Goal: Information Seeking & Learning: Learn about a topic

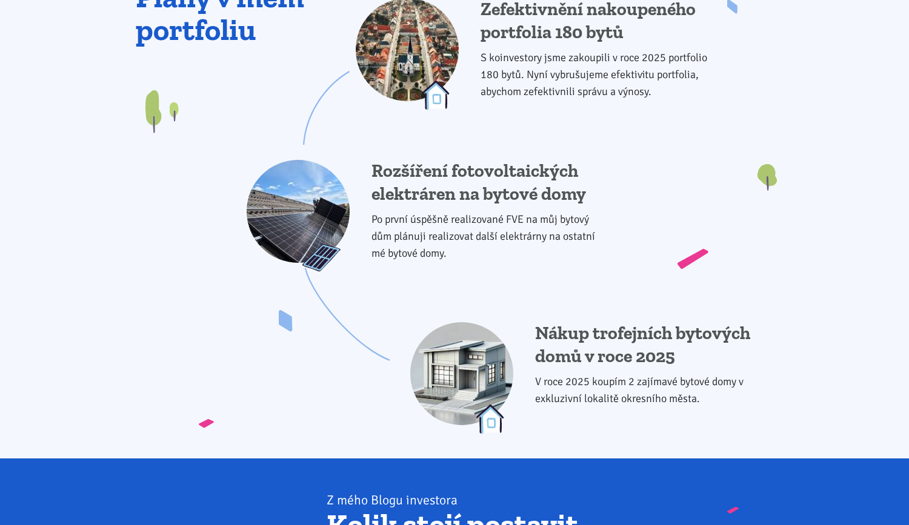
scroll to position [1142, 0]
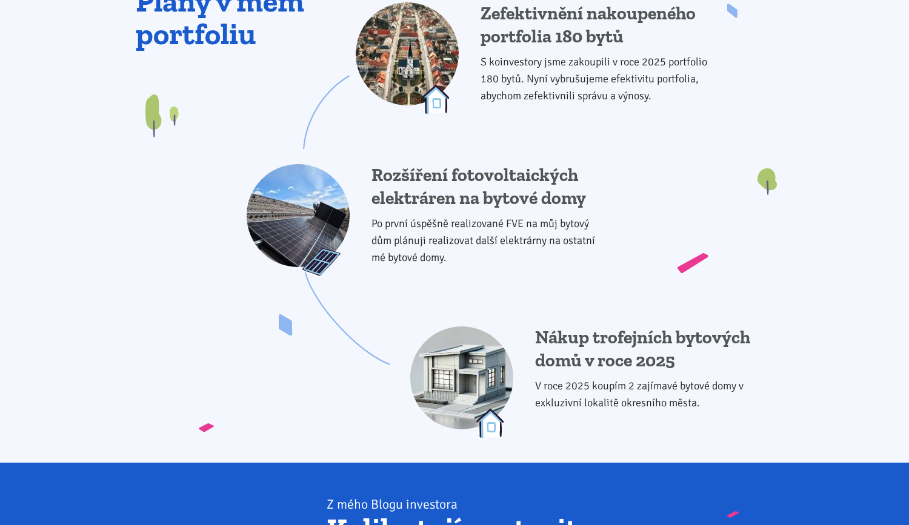
click at [459, 205] on h4 "Rozšíření fotovoltaických elektráren na bytové domy" at bounding box center [490, 186] width 239 height 45
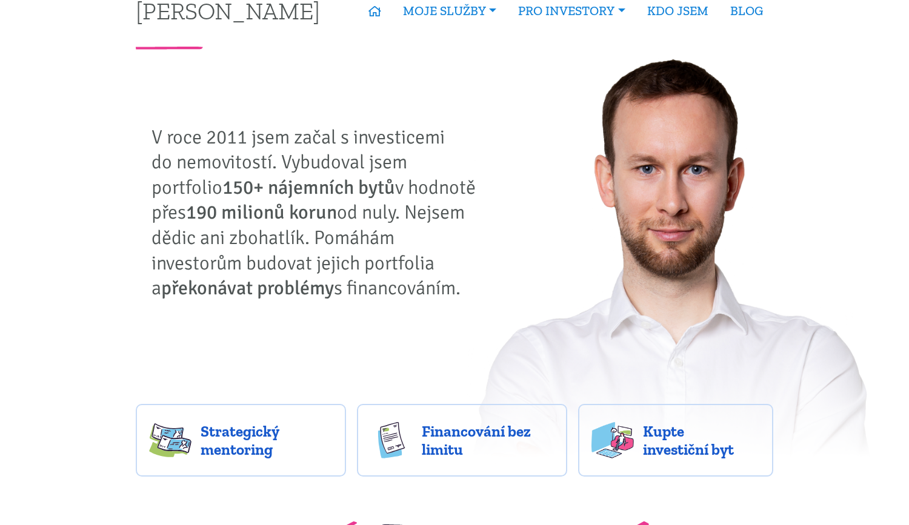
scroll to position [0, 0]
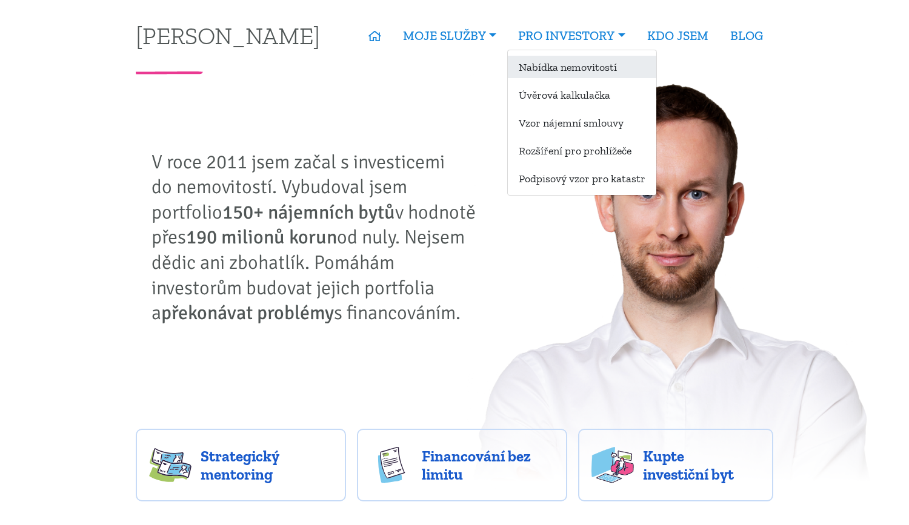
click at [571, 68] on link "Nabídka nemovitostí" at bounding box center [582, 67] width 148 height 22
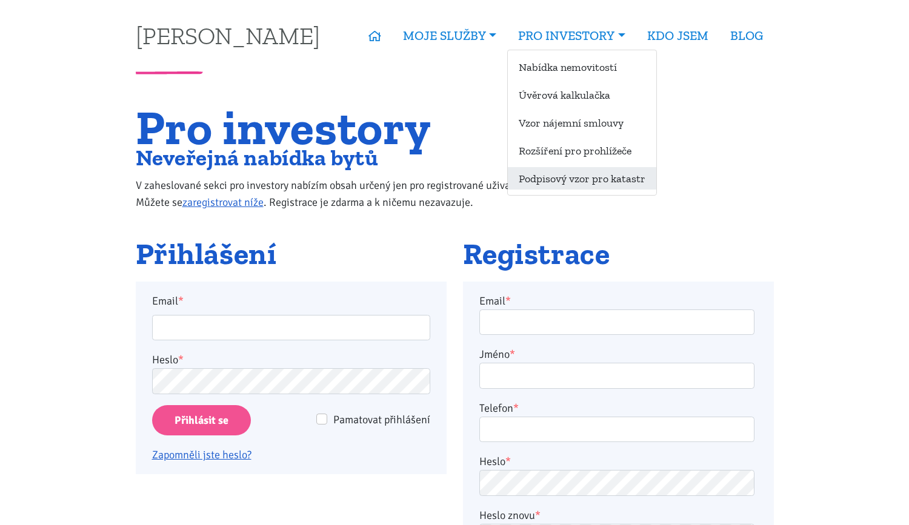
click at [553, 183] on link "Podpisový vzor pro katastr" at bounding box center [582, 178] width 148 height 22
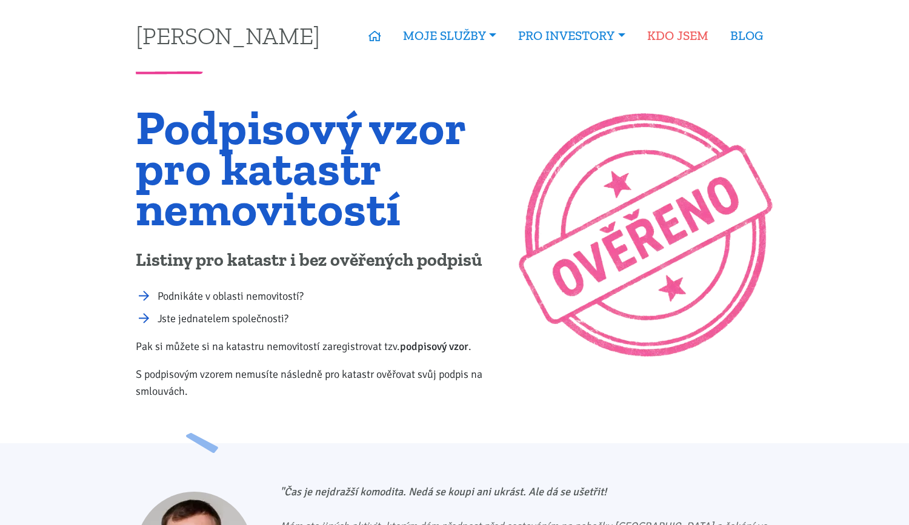
click at [678, 33] on link "KDO JSEM" at bounding box center [677, 36] width 83 height 28
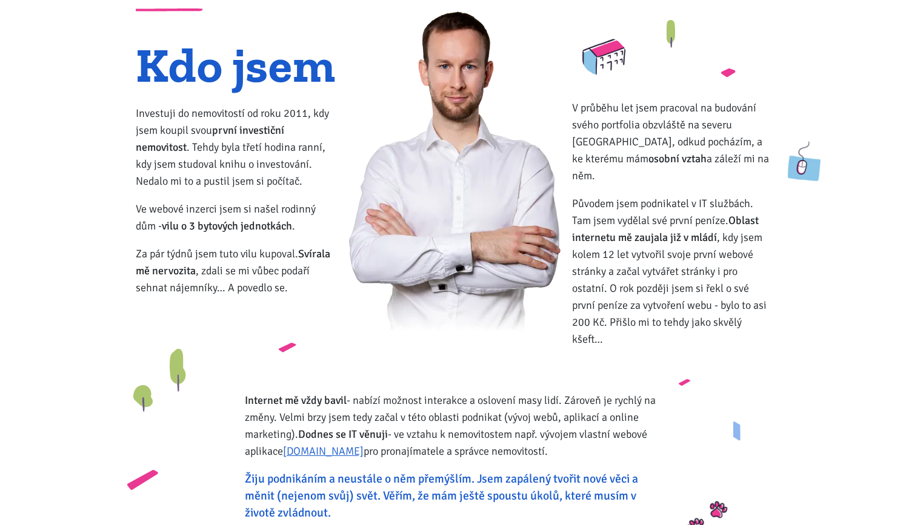
scroll to position [65, 0]
